Goal: Ask a question

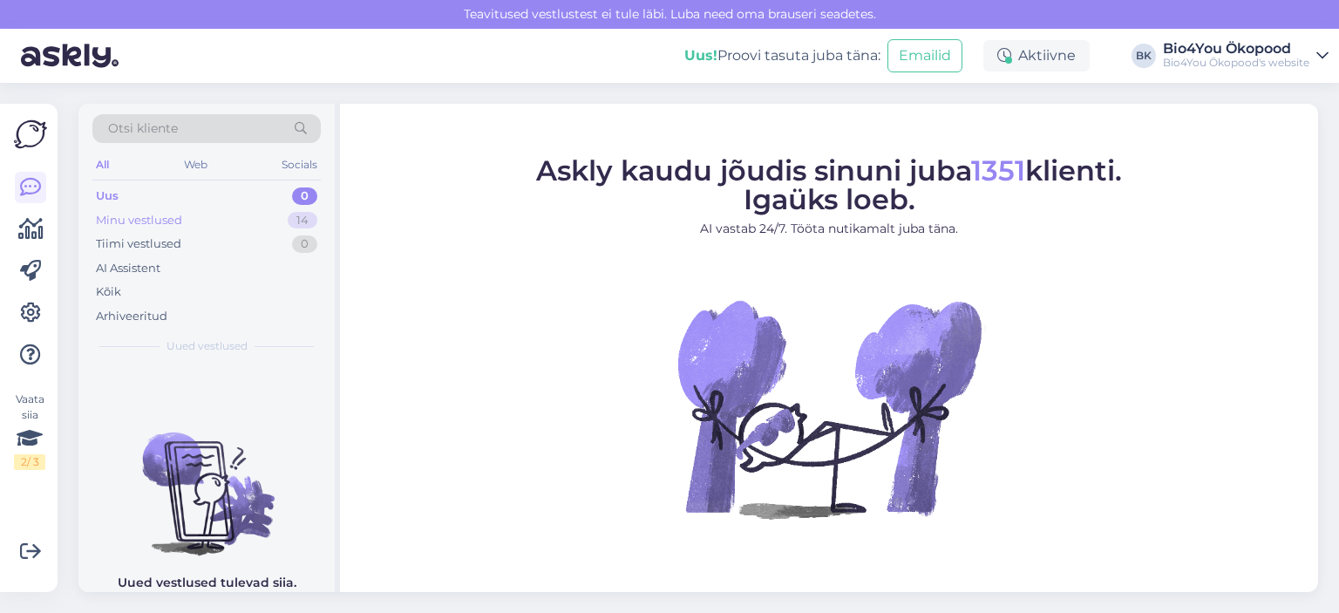
click at [168, 215] on div "Minu vestlused" at bounding box center [139, 220] width 86 height 17
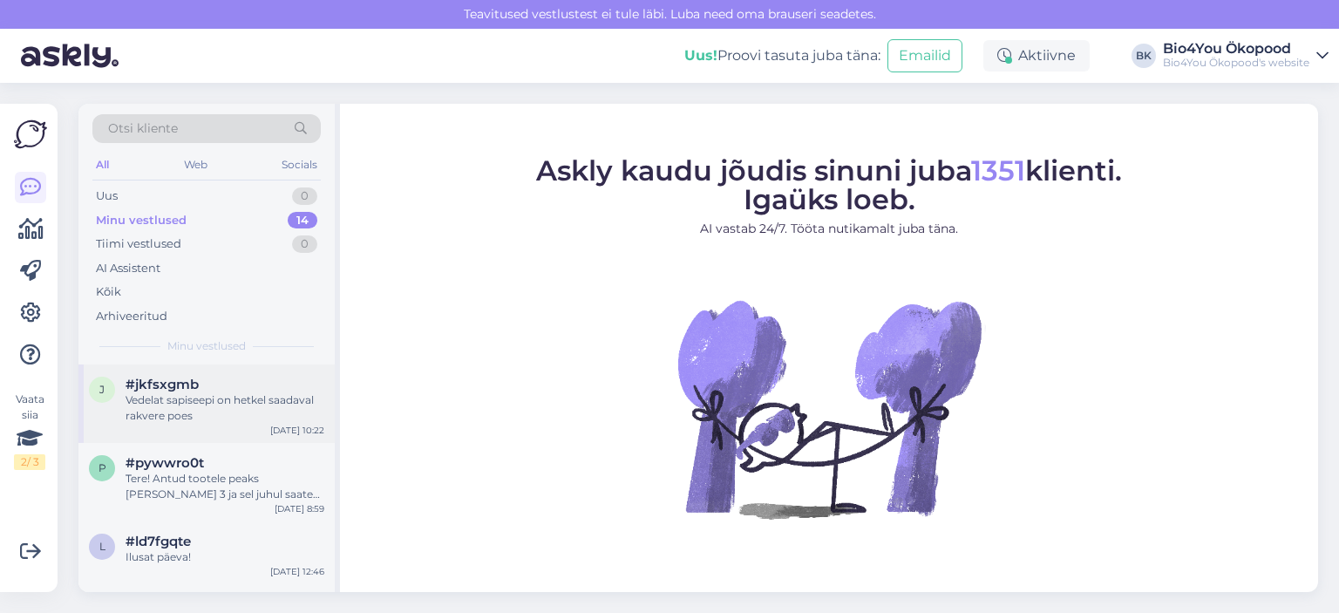
click at [195, 401] on div "Vedelat sapiseepi on hetkel saadaval rakvere poes" at bounding box center [225, 407] width 199 height 31
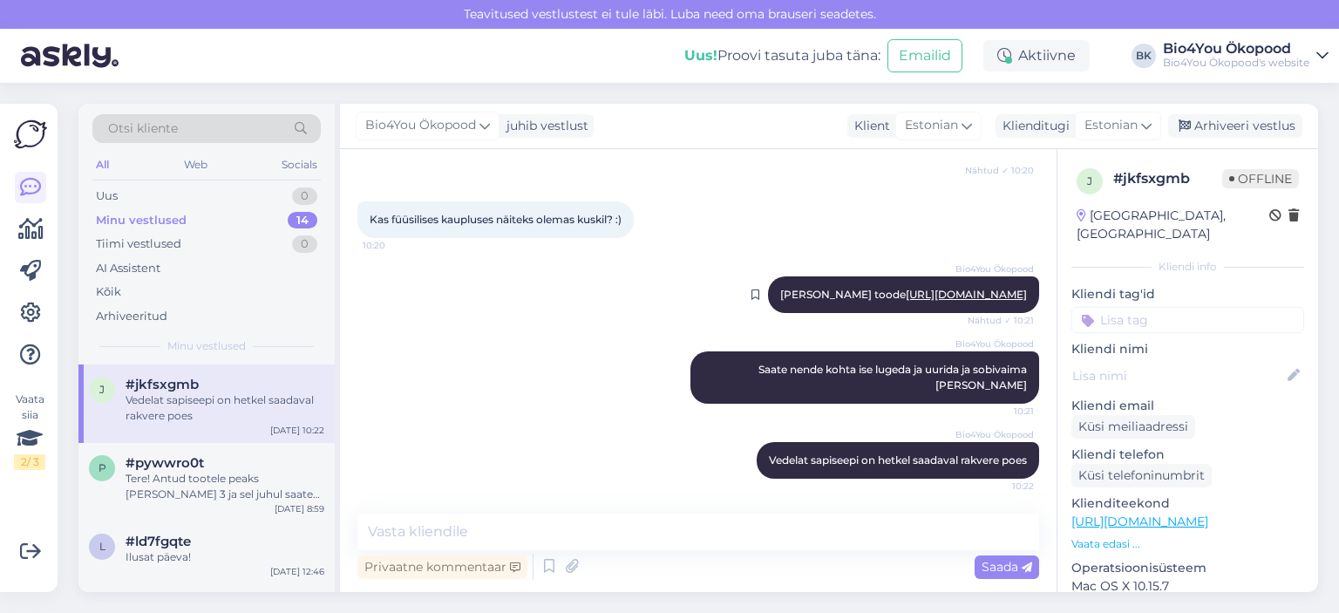
scroll to position [601, 0]
click at [906, 294] on link "[URL][DOMAIN_NAME]" at bounding box center [966, 294] width 121 height 13
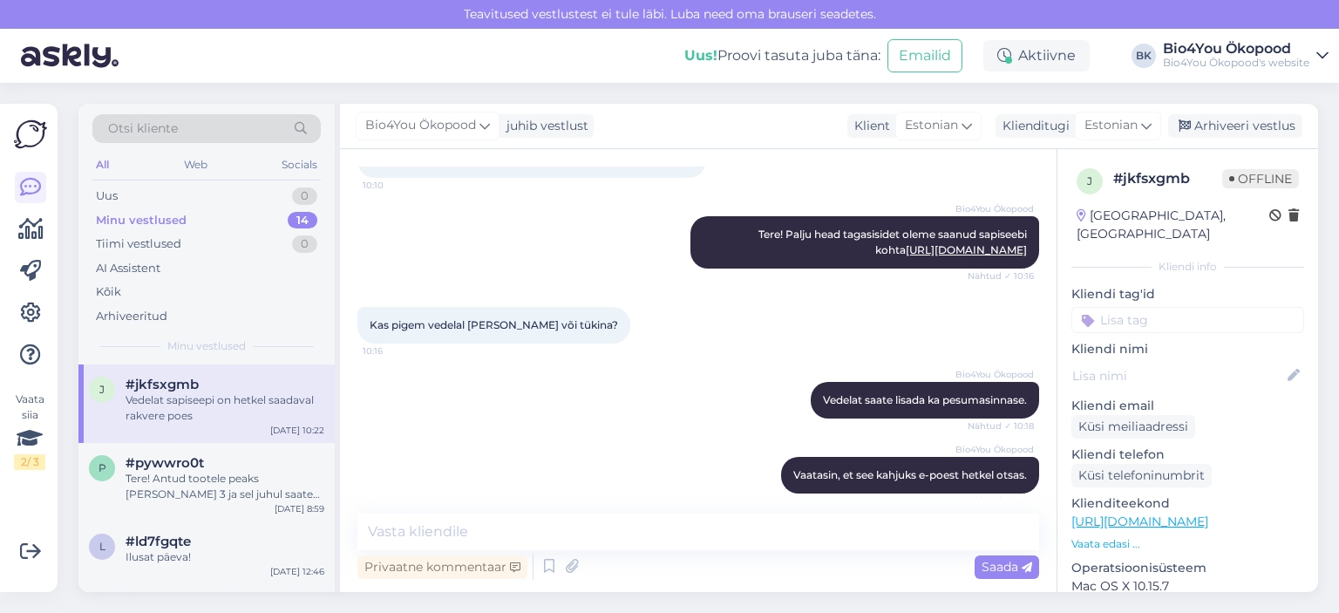
scroll to position [0, 0]
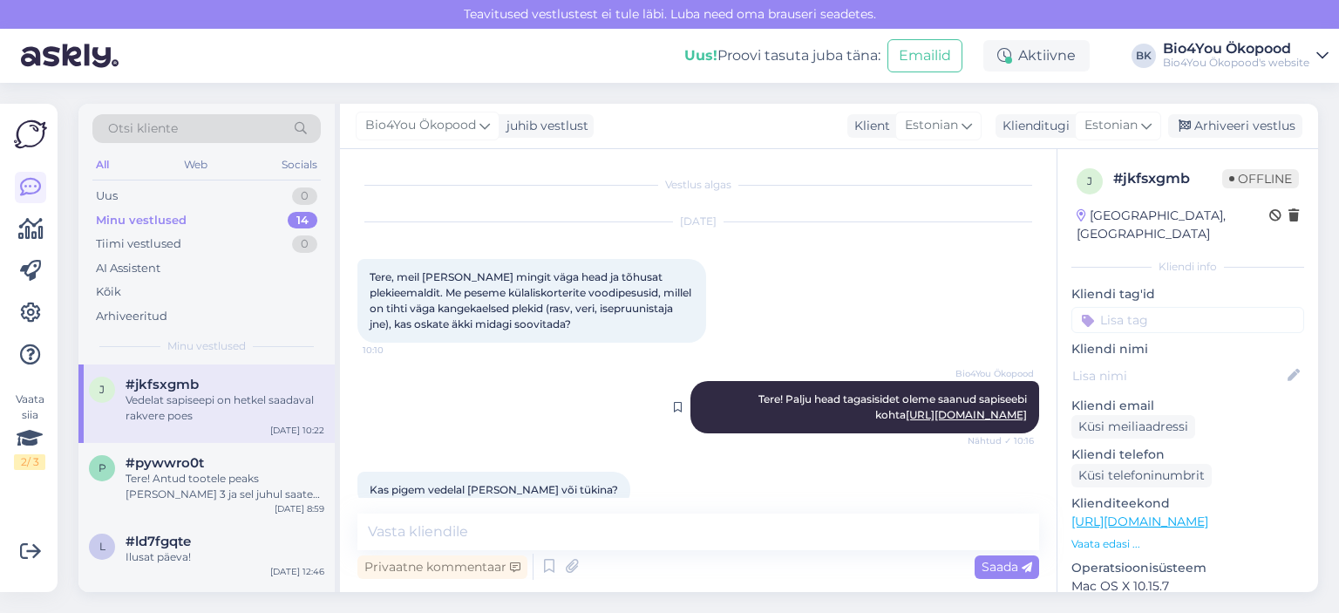
click at [906, 415] on link "[URL][DOMAIN_NAME]" at bounding box center [966, 414] width 121 height 13
click at [160, 495] on div "Tere! Antud tootele peaks [PERSON_NAME] 3 ja sel juhul saate 20% soodustust (li…" at bounding box center [225, 486] width 199 height 31
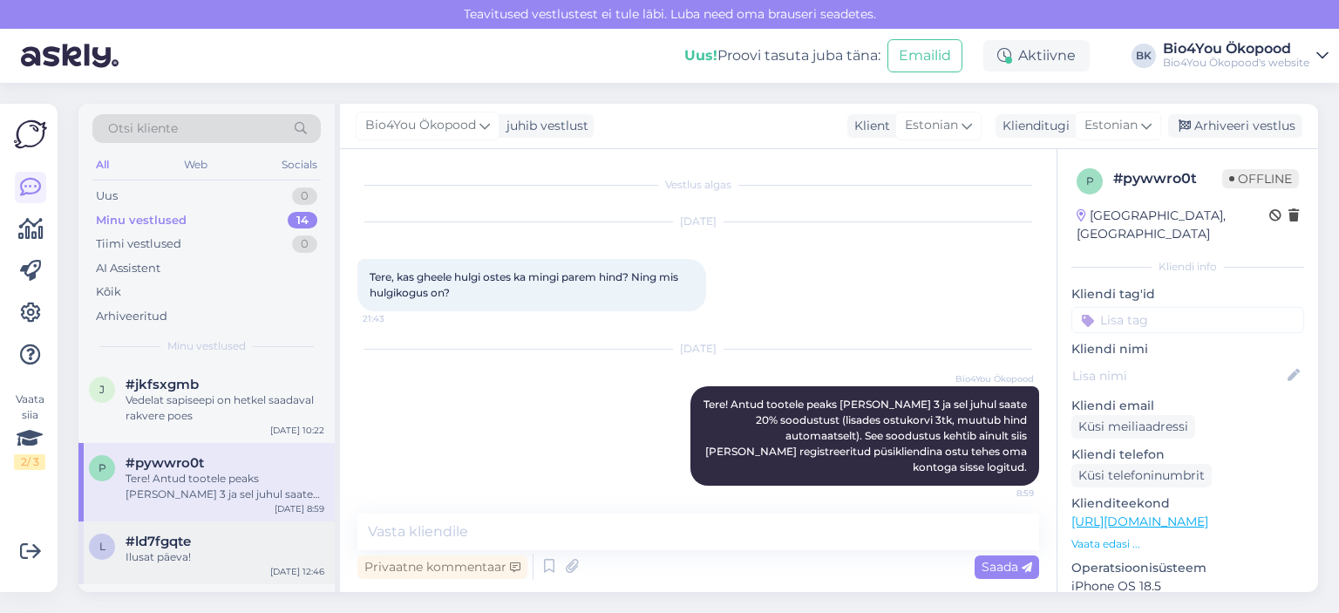
click at [208, 546] on div "#ld7fgqte" at bounding box center [225, 542] width 199 height 16
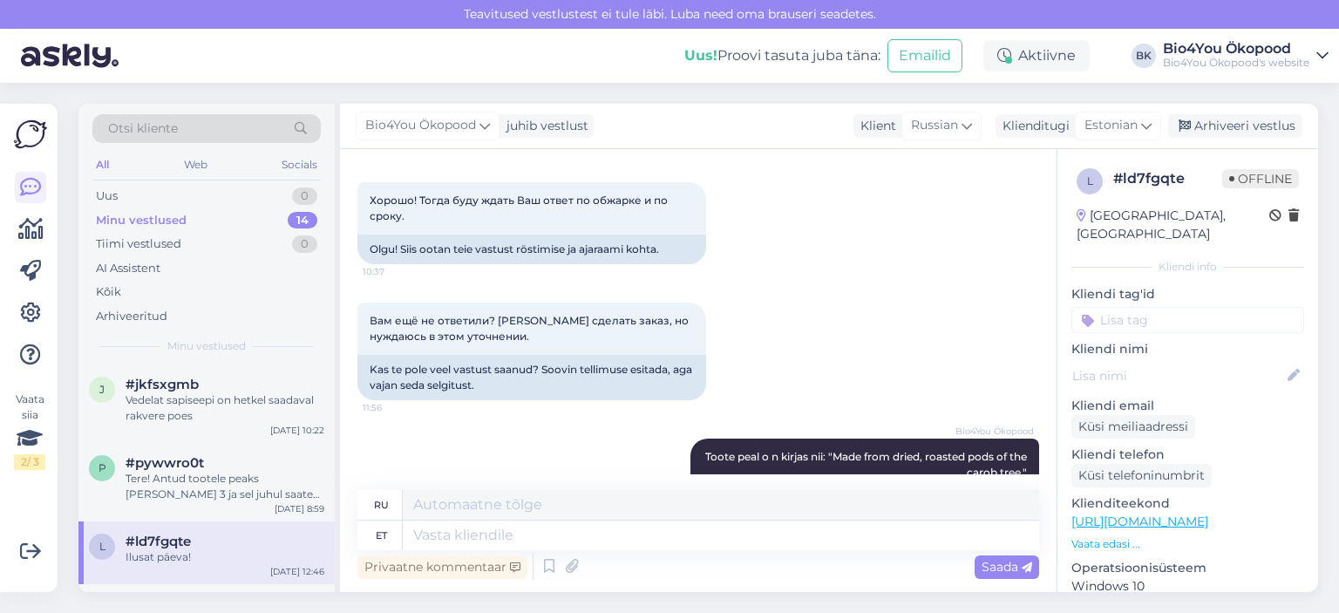
scroll to position [980, 0]
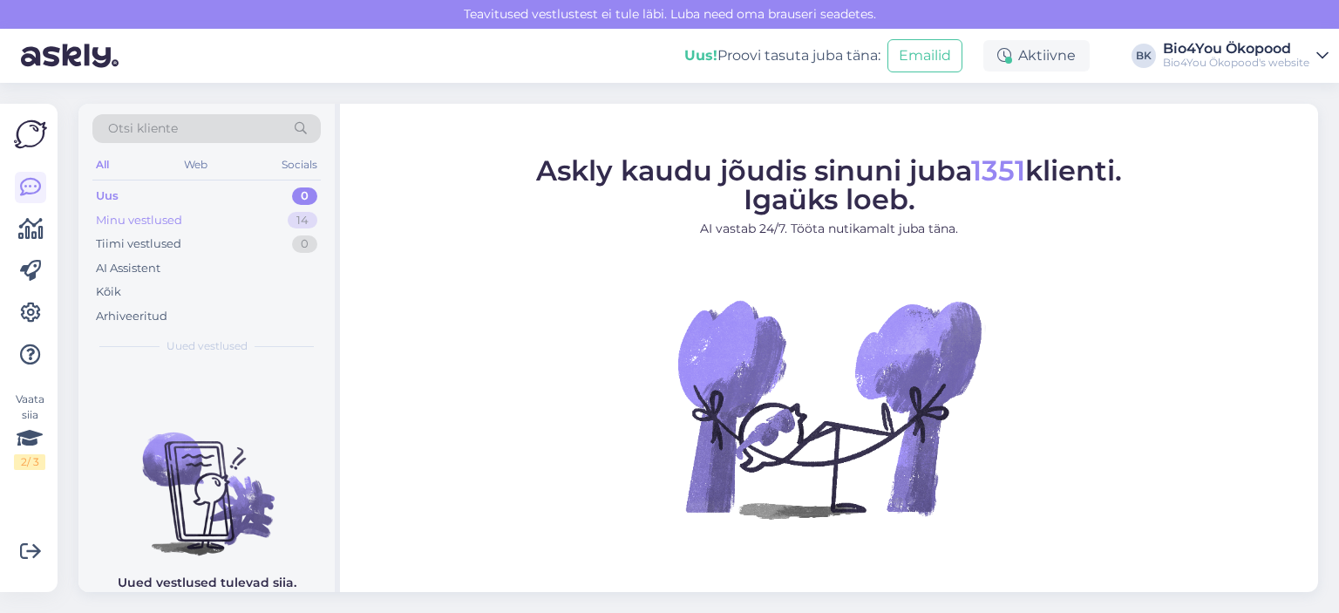
click at [155, 226] on div "Minu vestlused" at bounding box center [139, 220] width 86 height 17
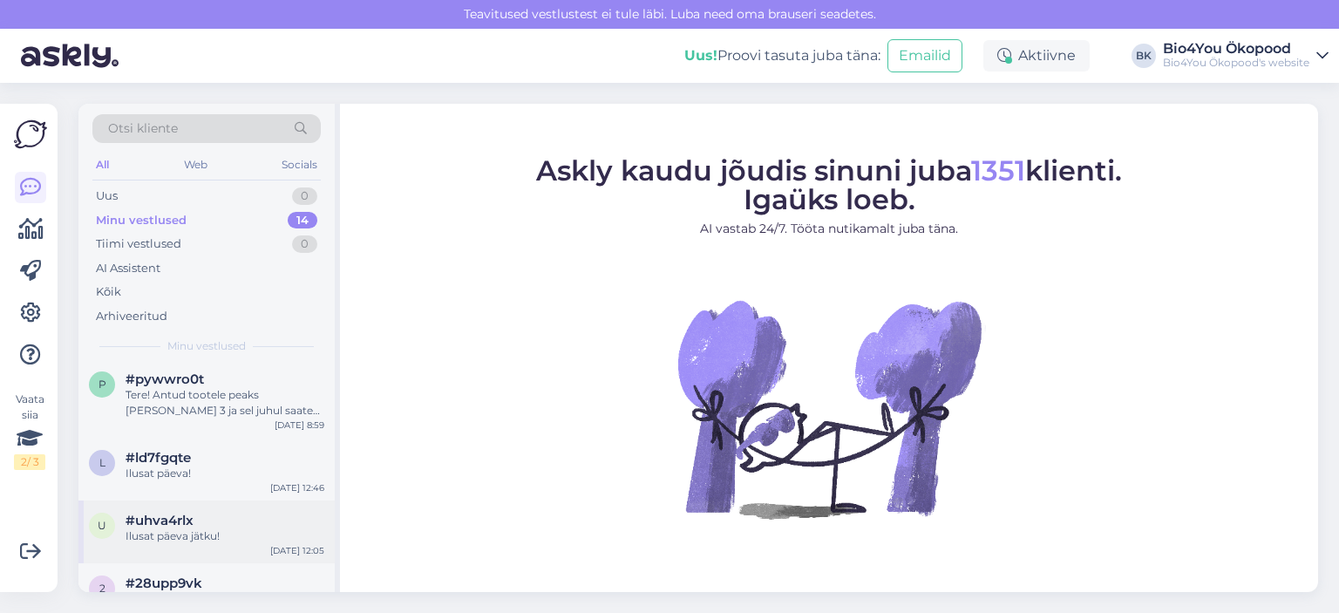
scroll to position [174, 0]
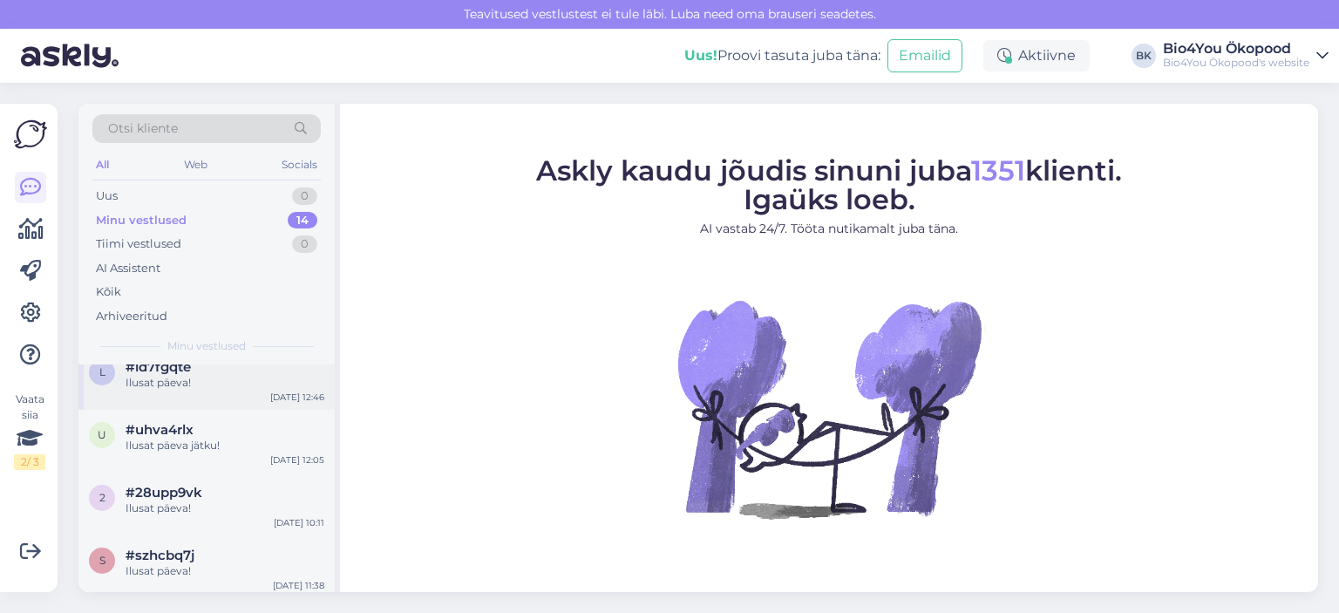
click at [167, 383] on div "Ilusat päeva!" at bounding box center [225, 383] width 199 height 16
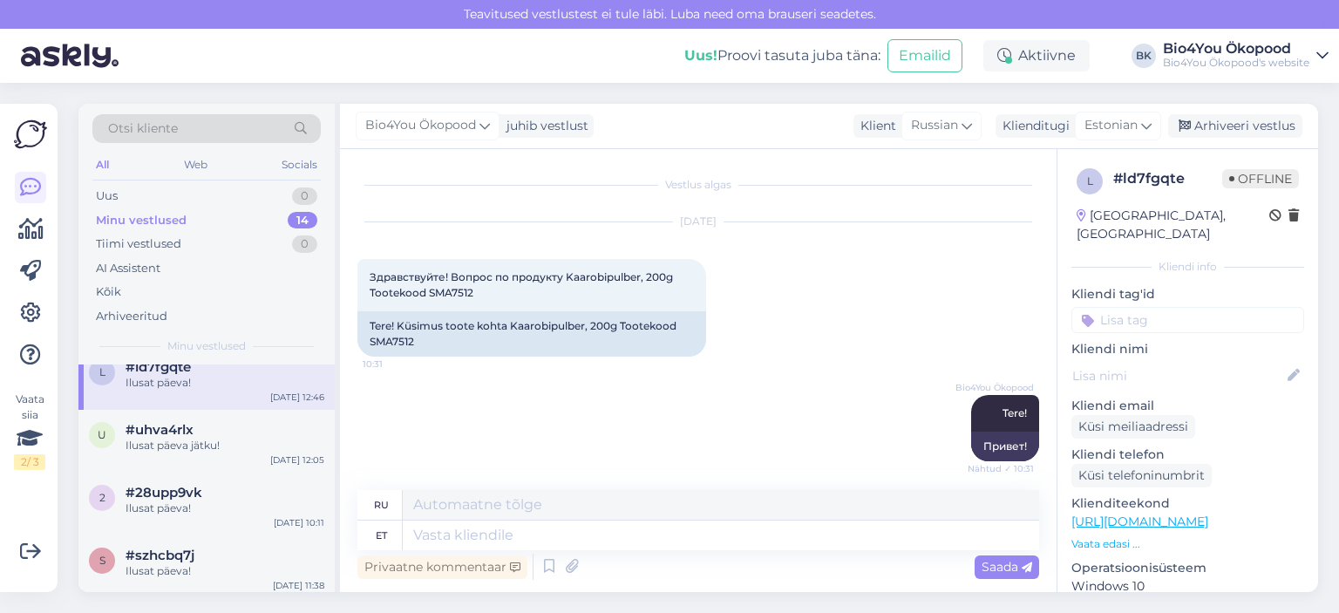
scroll to position [1329, 0]
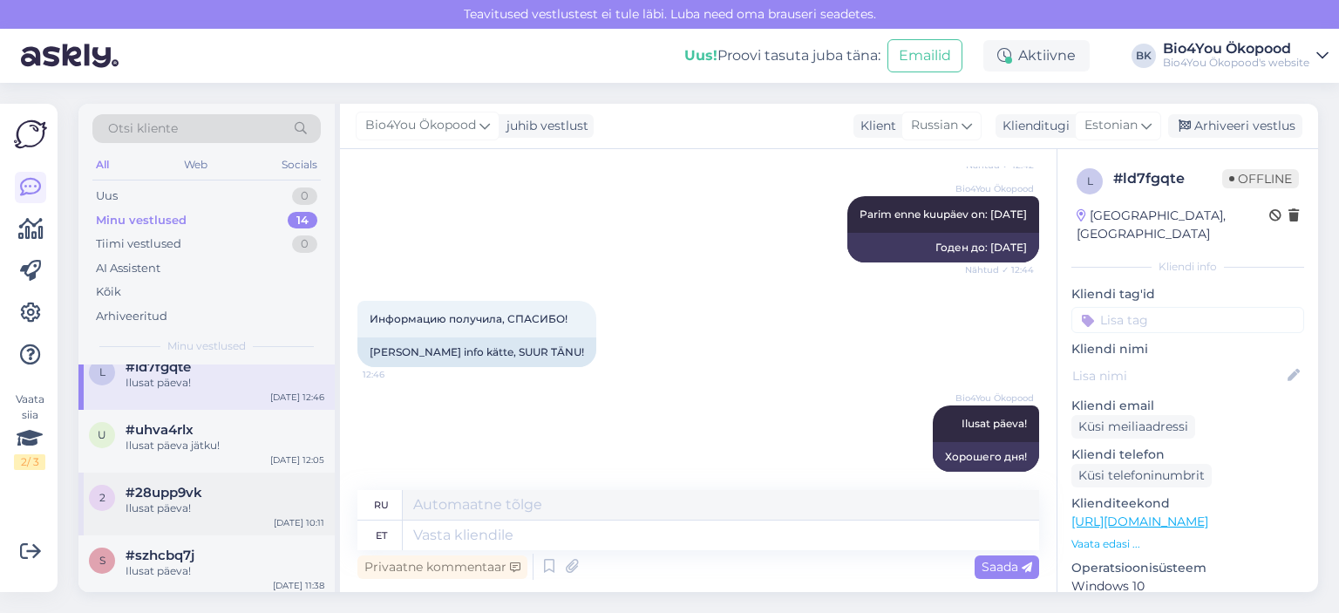
click at [201, 501] on div "Ilusat päeva!" at bounding box center [225, 509] width 199 height 16
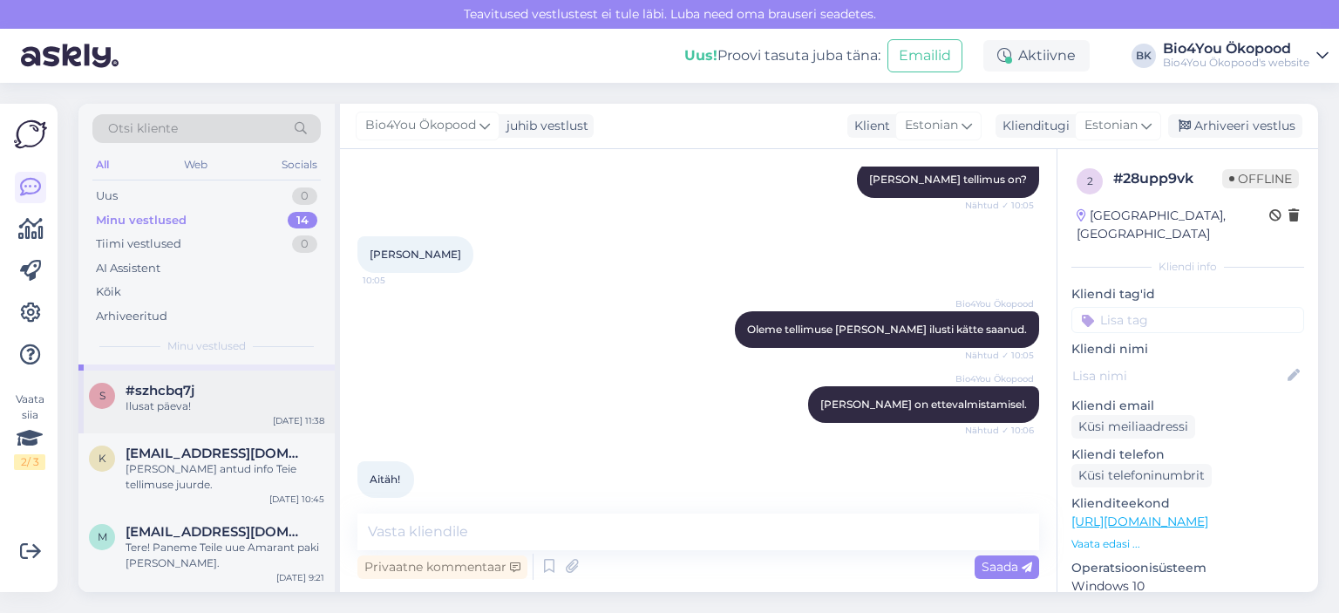
scroll to position [349, 0]
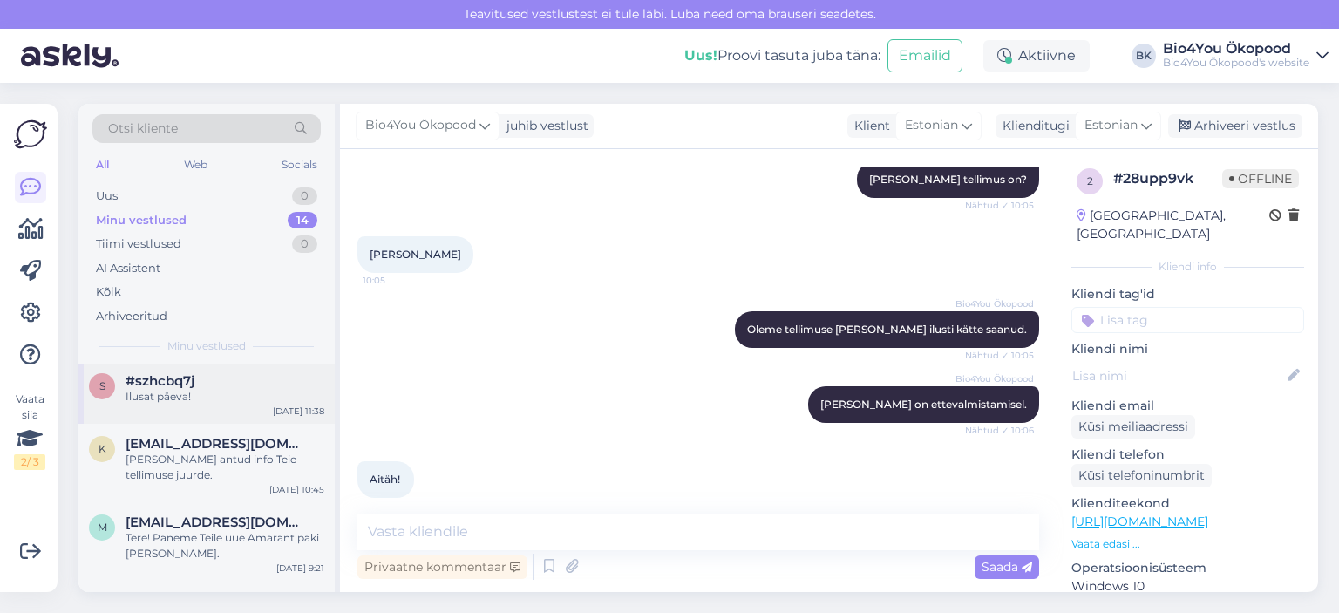
click at [171, 399] on div "Ilusat päeva!" at bounding box center [225, 397] width 199 height 16
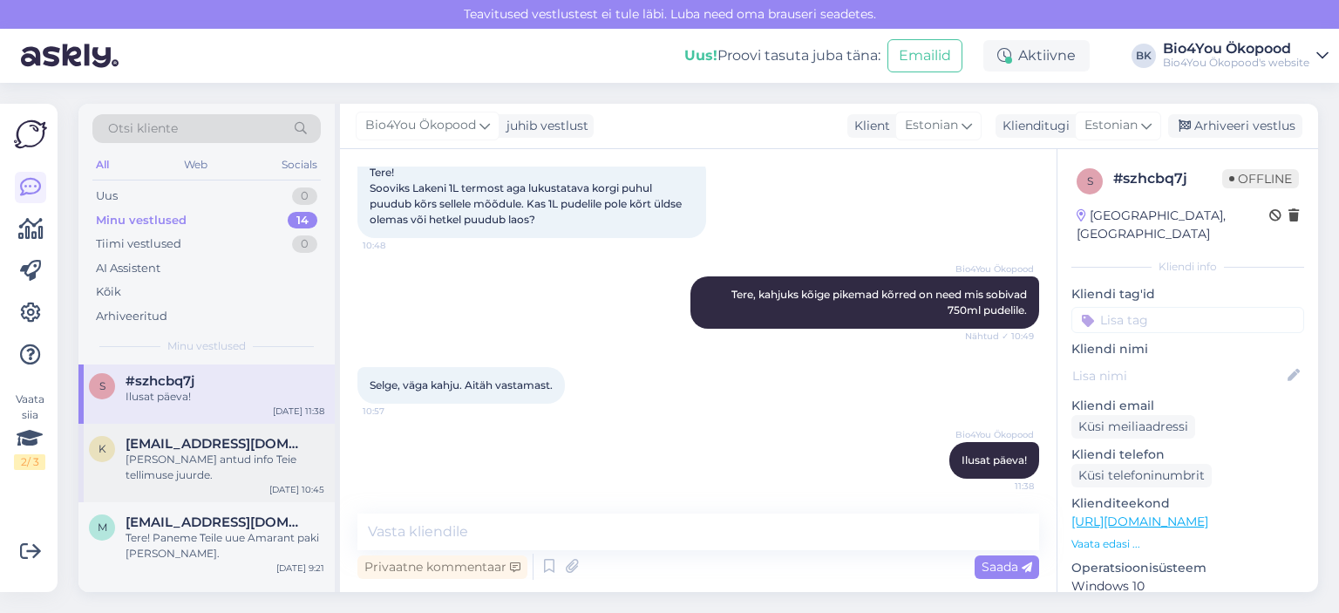
click at [226, 457] on div "[PERSON_NAME] antud info Teie tellimuse juurde." at bounding box center [225, 467] width 199 height 31
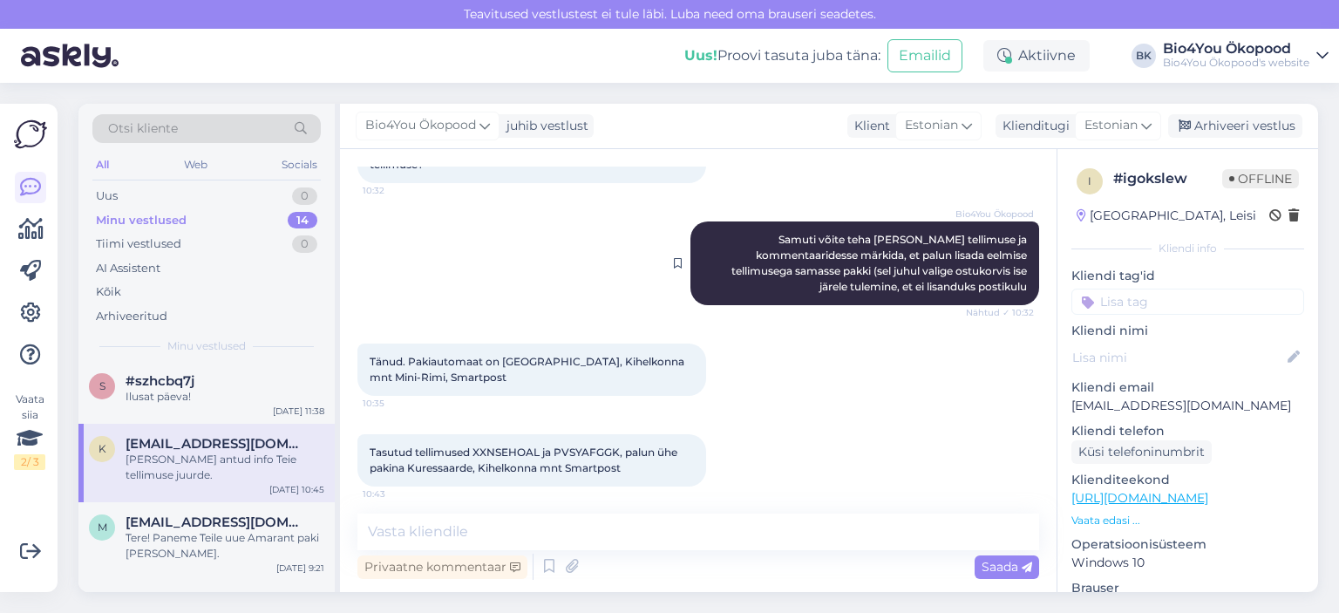
scroll to position [845, 0]
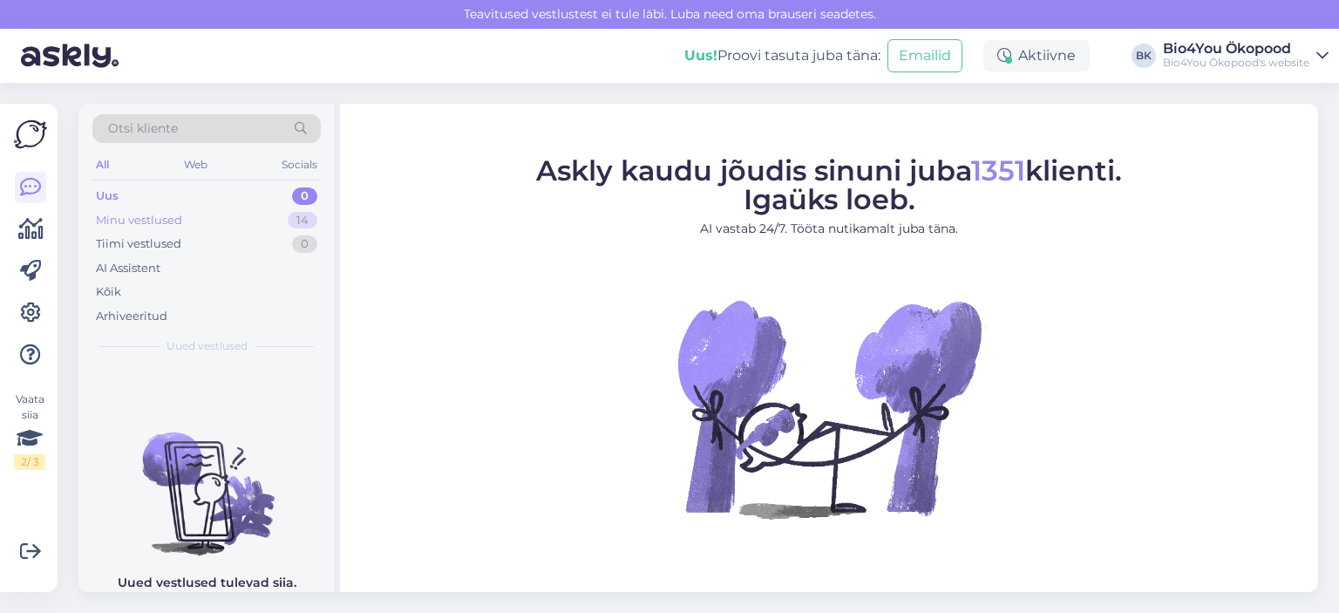
click at [149, 226] on div "Minu vestlused" at bounding box center [139, 220] width 86 height 17
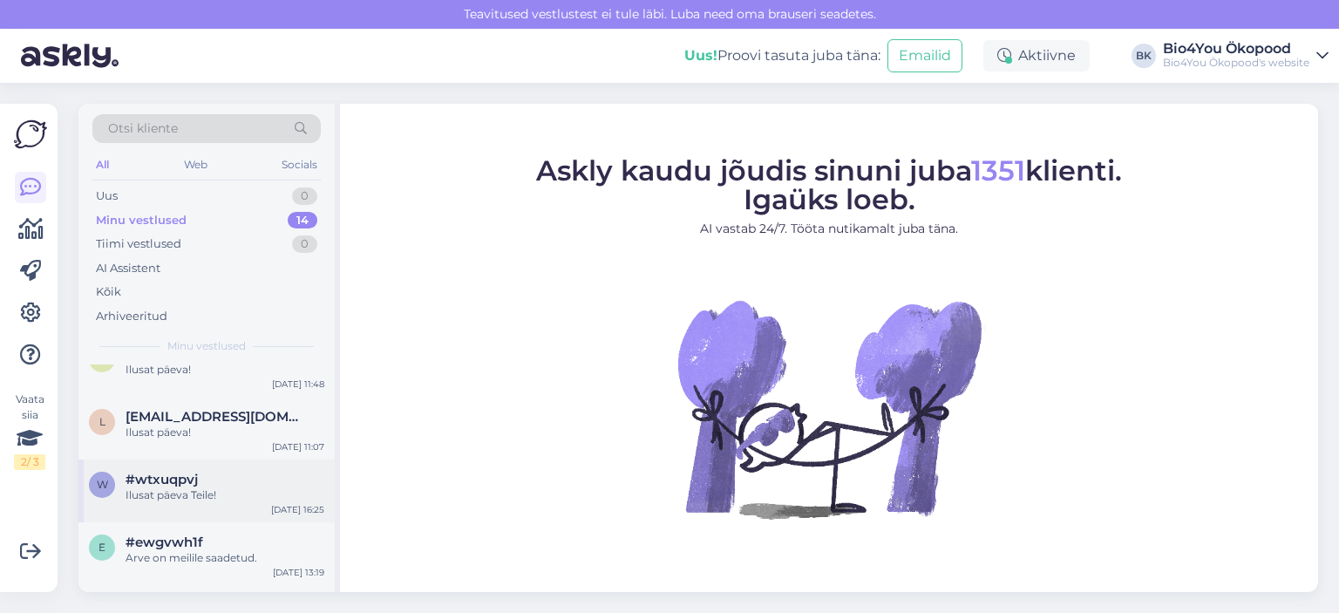
scroll to position [610, 0]
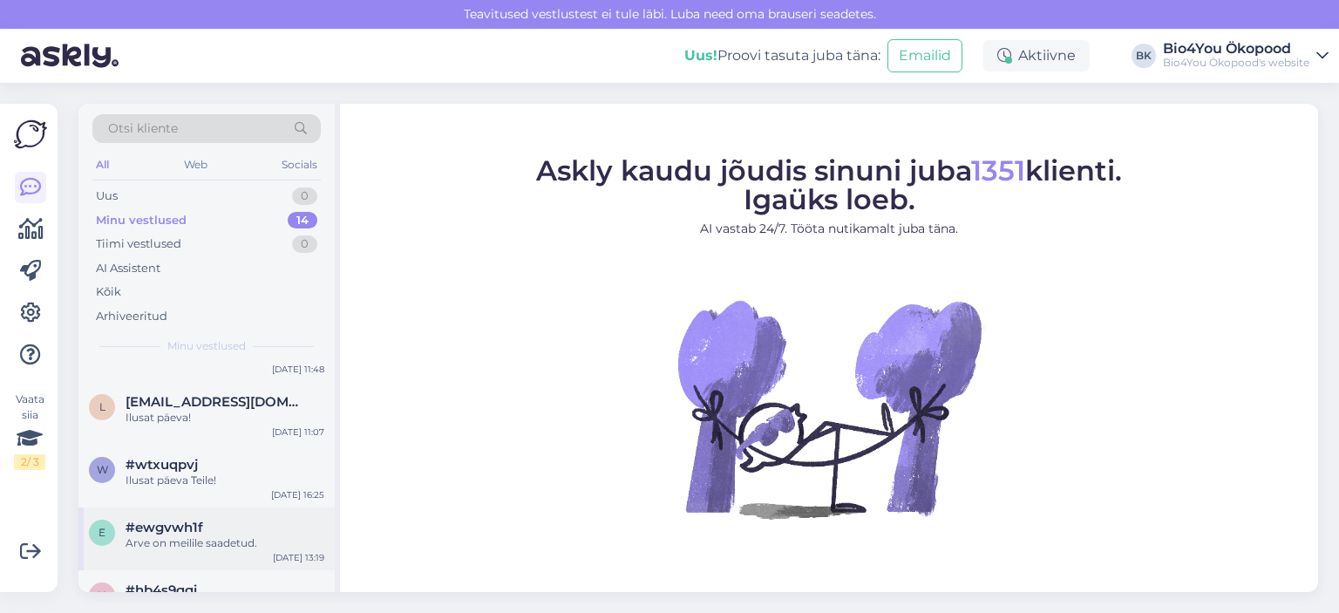
click at [194, 526] on span "#ewgvwh1f" at bounding box center [165, 528] width 78 height 16
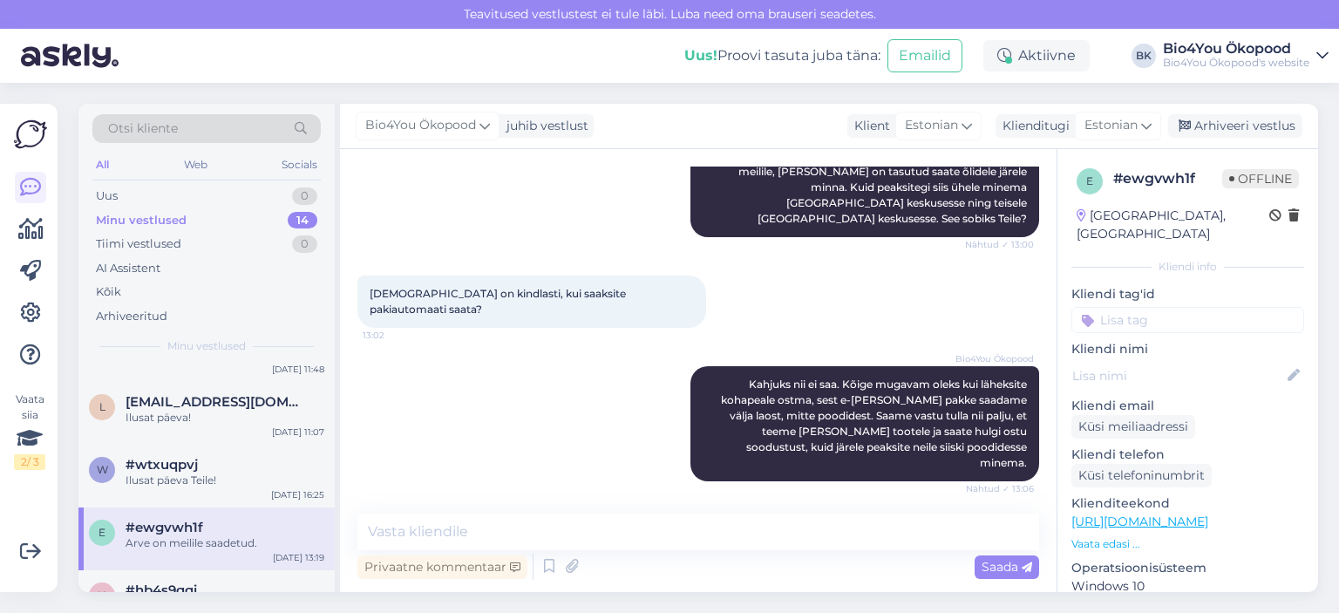
scroll to position [1130, 0]
